Goal: Contribute content: Add original content to the website for others to see

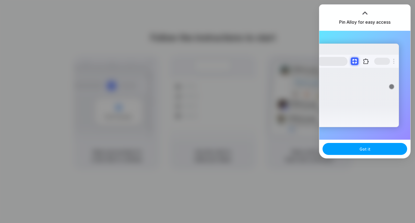
click at [368, 149] on span "Got it" at bounding box center [365, 149] width 11 height 6
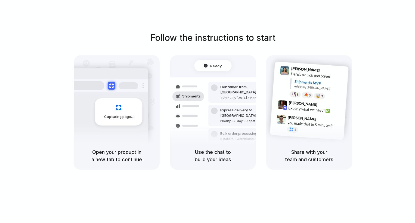
click at [390, 49] on div "Follow the instructions to start Capturing page Open your product in a new tab …" at bounding box center [212, 100] width 415 height 138
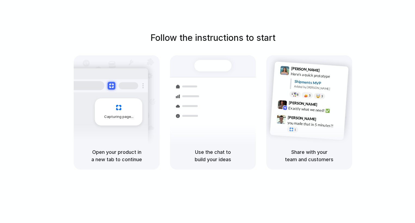
click at [117, 160] on h5 "Open your product in a new tab to continue" at bounding box center [116, 155] width 73 height 15
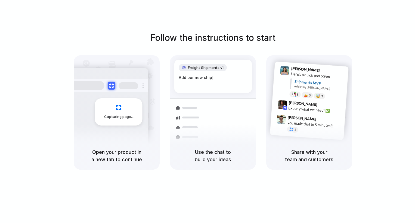
click at [208, 112] on div at bounding box center [208, 112] width 0 height 0
click at [226, 131] on div "Express delivery to [GEOGRAPHIC_DATA]" at bounding box center [249, 136] width 59 height 11
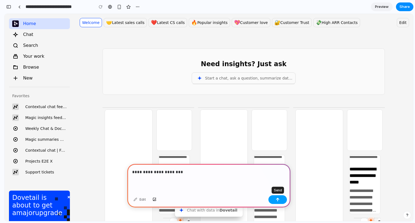
click at [276, 198] on div "button" at bounding box center [278, 200] width 4 height 4
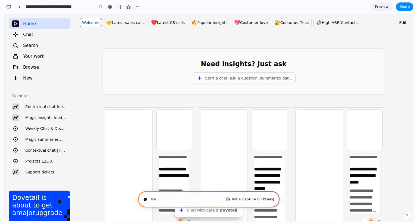
type input "**********"
